Goal: Transaction & Acquisition: Purchase product/service

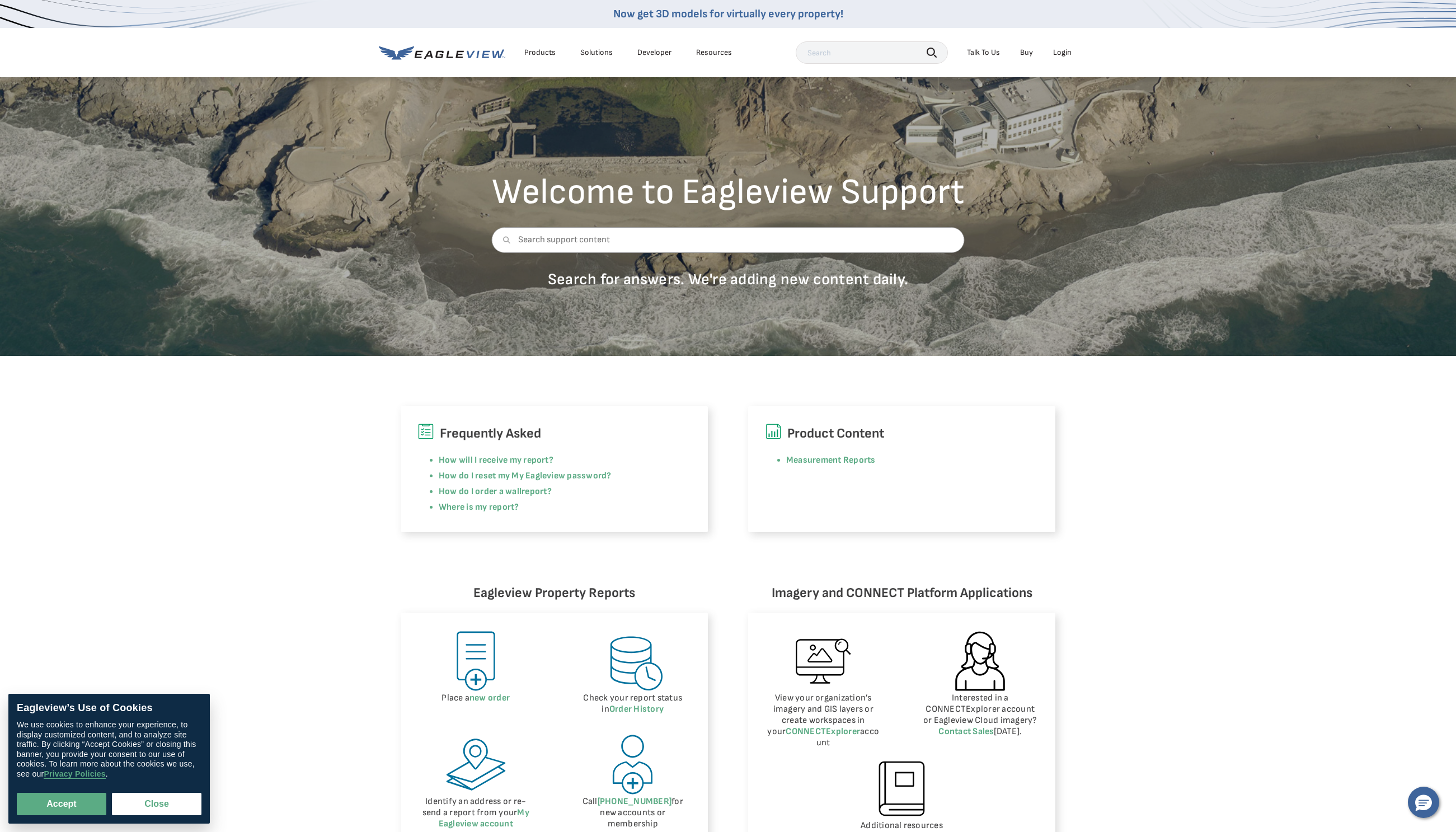
click at [542, 51] on div "Products" at bounding box center [539, 52] width 31 height 10
click at [826, 459] on link "Measurement Reports" at bounding box center [830, 460] width 90 height 10
click at [548, 49] on div "Products" at bounding box center [539, 52] width 31 height 10
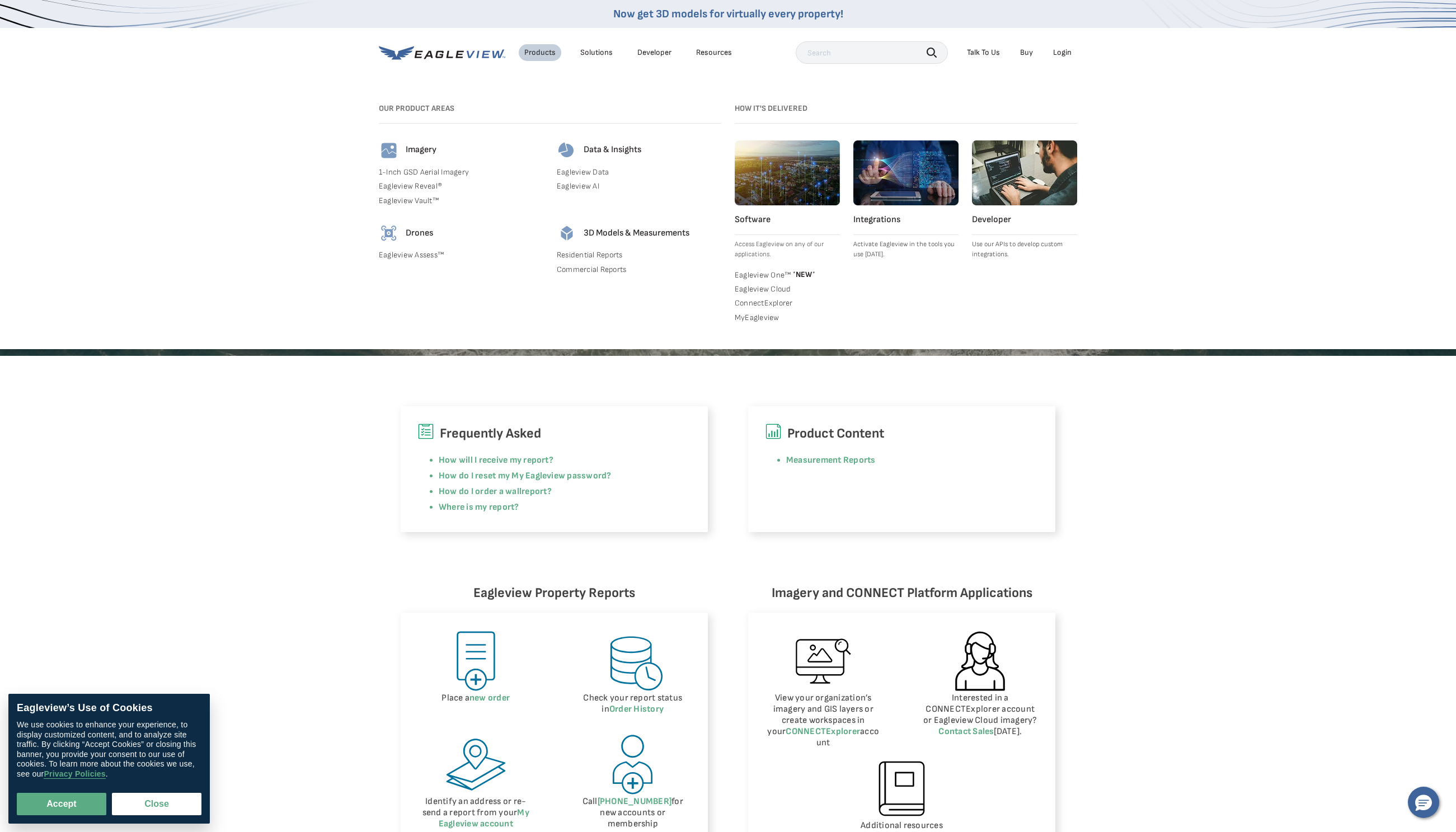
scroll to position [0, 1]
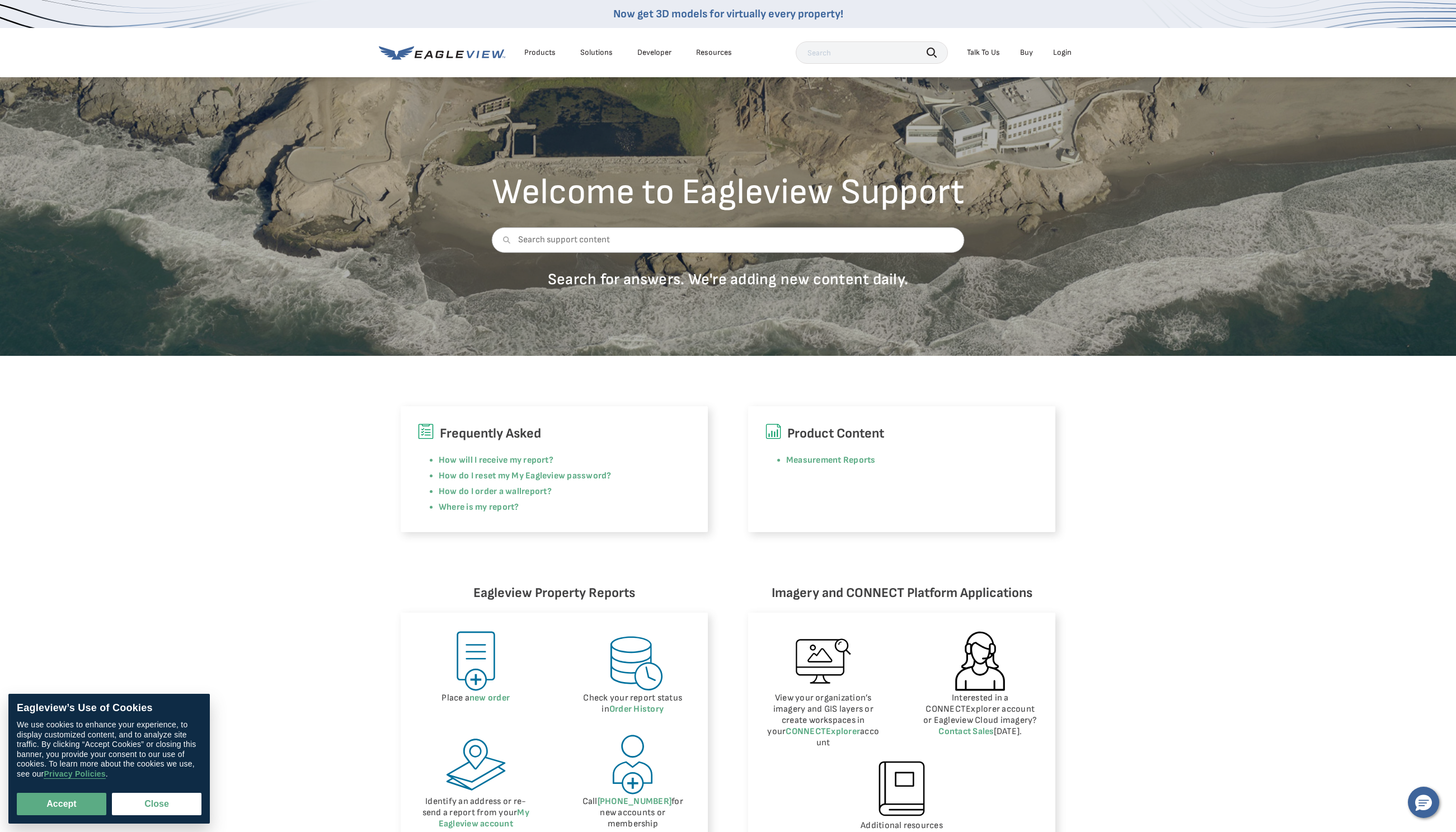
click at [1020, 50] on li "Buy" at bounding box center [1026, 53] width 25 height 17
click at [1024, 52] on link "Buy" at bounding box center [1026, 52] width 13 height 10
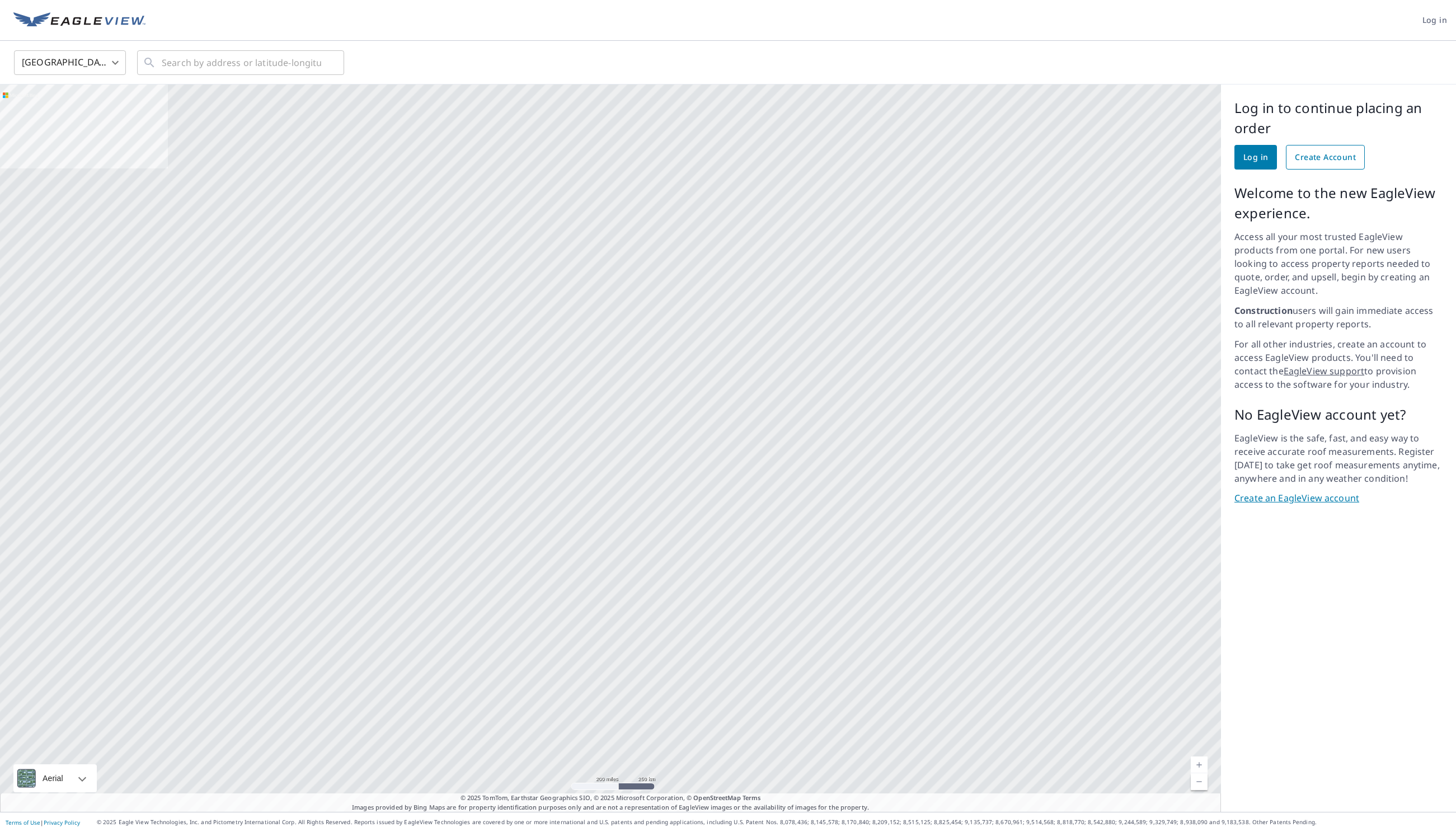
click at [1325, 163] on span "Create Account" at bounding box center [1325, 157] width 61 height 14
